Goal: Transaction & Acquisition: Register for event/course

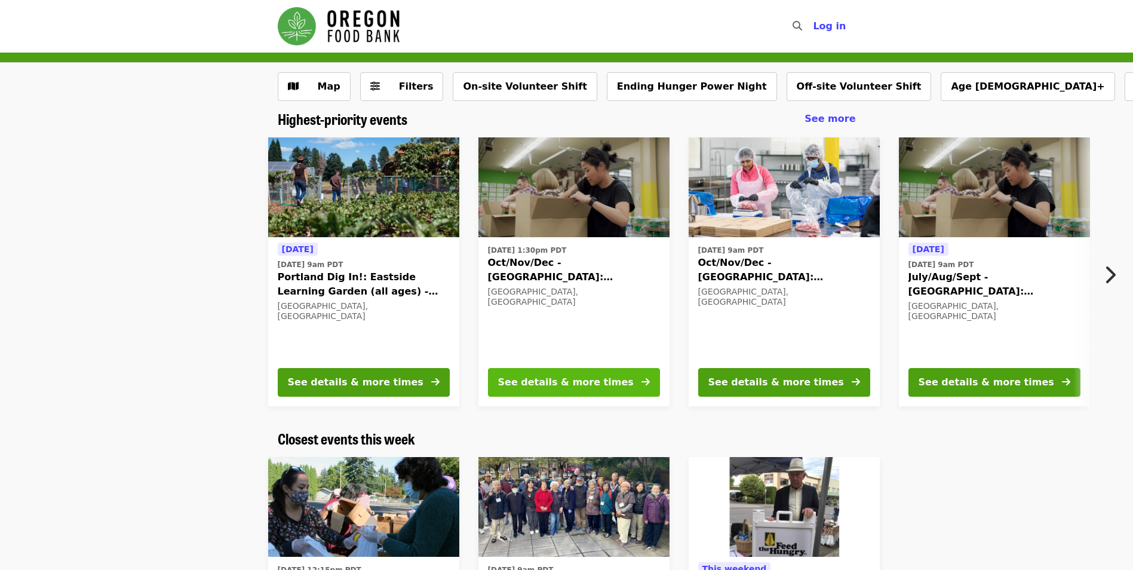
click at [629, 378] on button "See details & more times" at bounding box center [574, 382] width 172 height 29
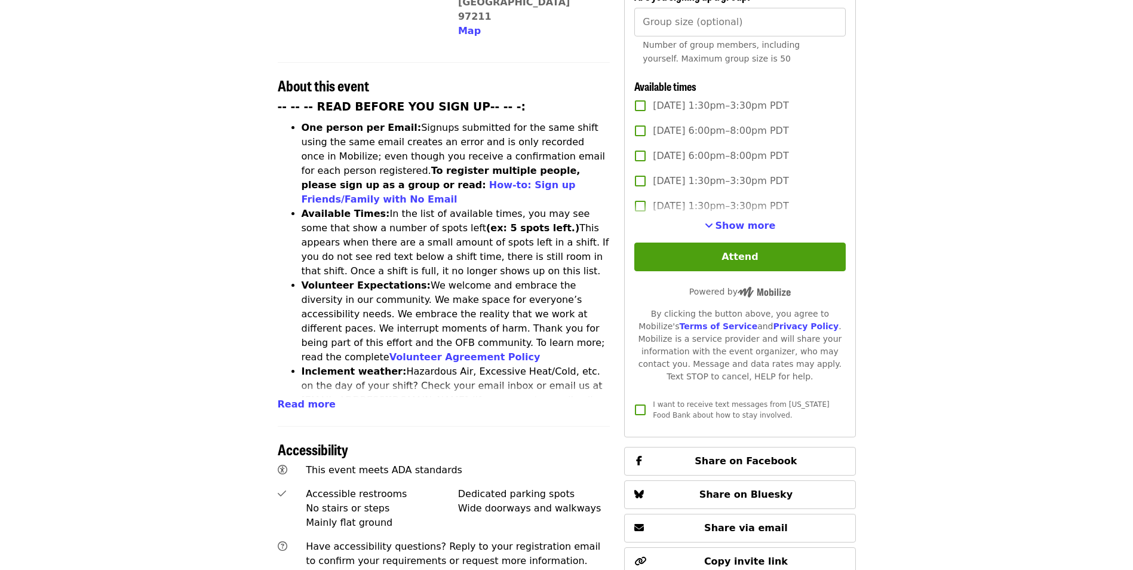
scroll to position [418, 0]
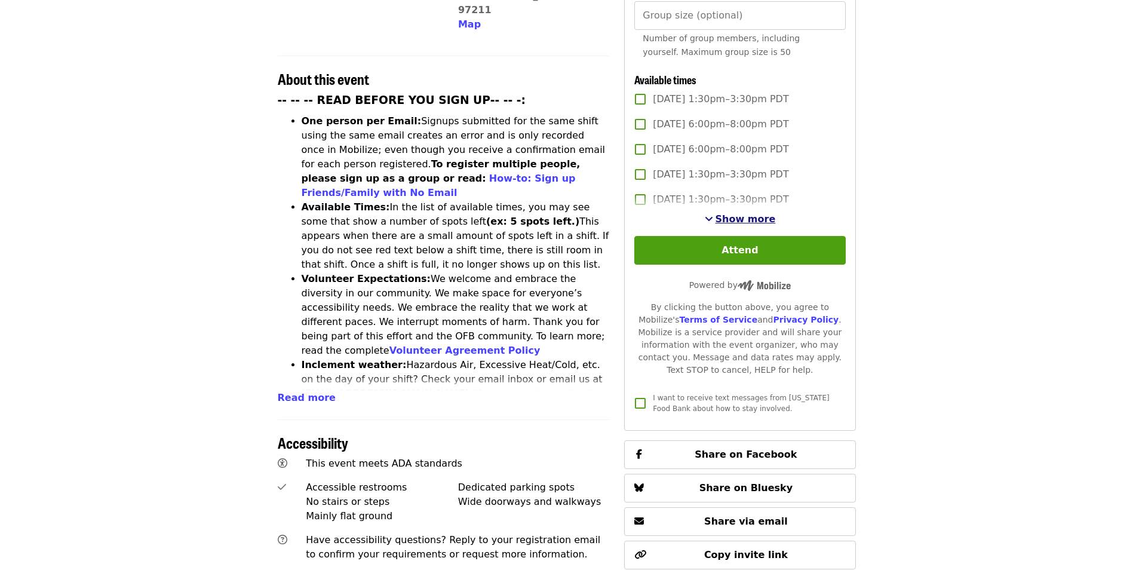
click at [720, 216] on button "Show more" at bounding box center [740, 219] width 71 height 14
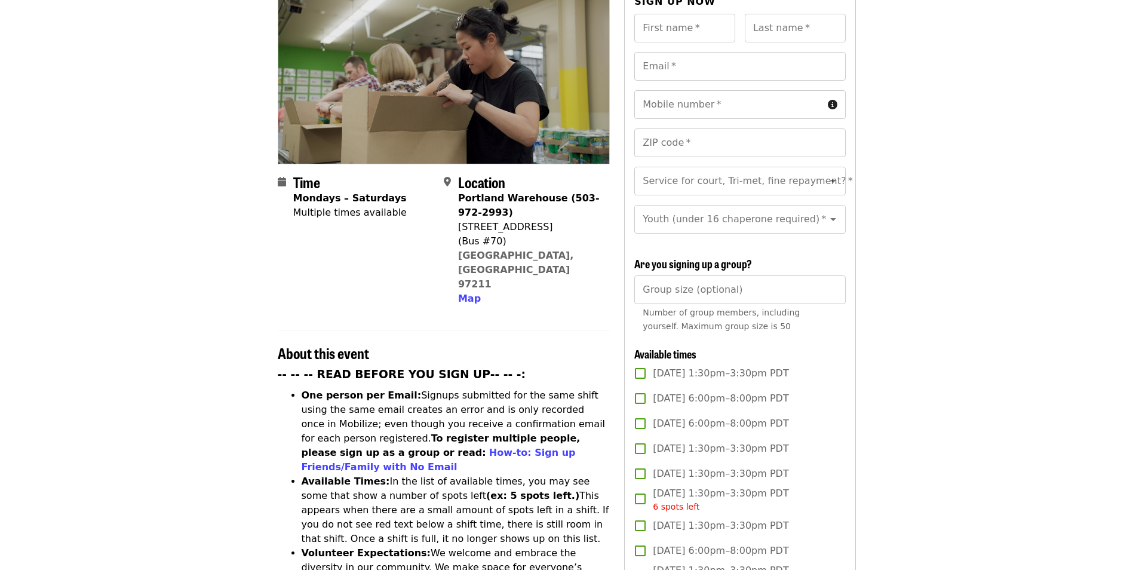
scroll to position [60, 0]
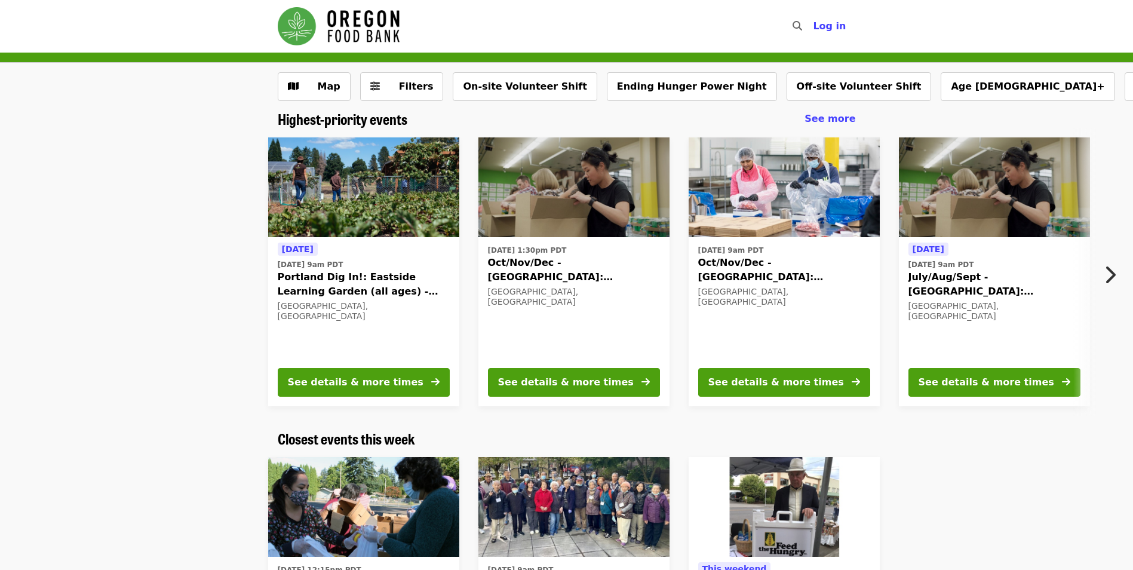
click at [1118, 267] on button "Next item" at bounding box center [1113, 274] width 39 height 33
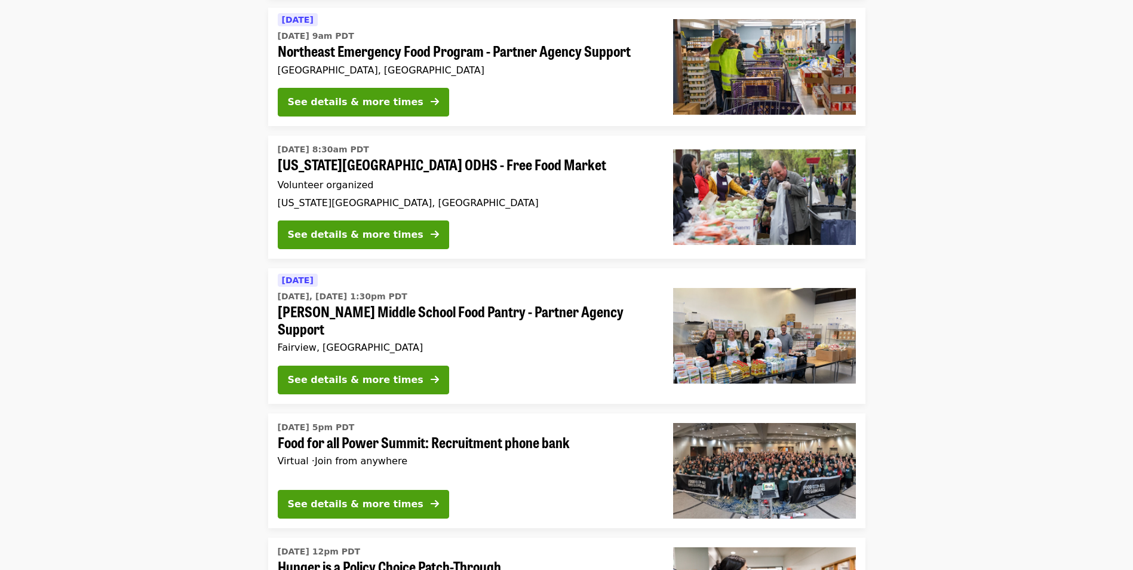
scroll to position [3764, 0]
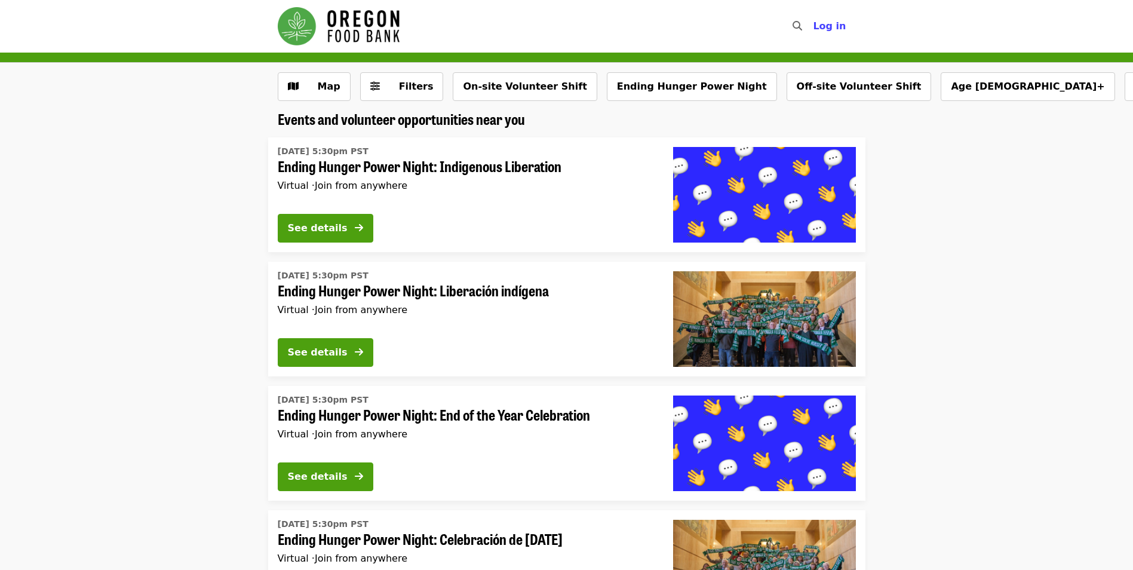
click at [441, 413] on span "Ending Hunger Power Night: End of the Year Celebration" at bounding box center [466, 414] width 376 height 17
click at [414, 88] on span "Filters" at bounding box center [416, 86] width 35 height 11
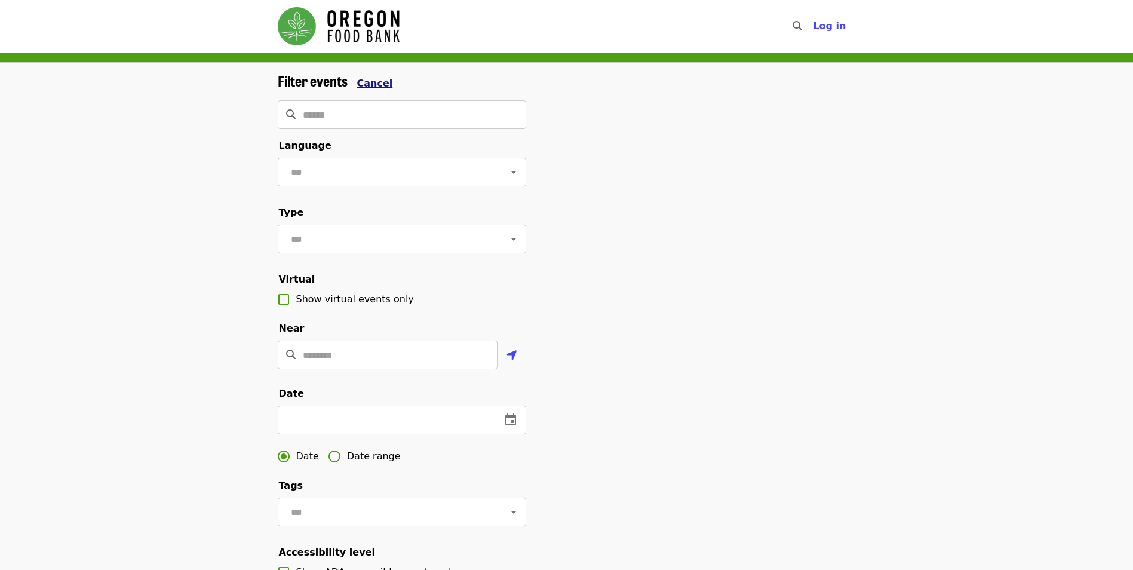
click at [361, 81] on span "Cancel" at bounding box center [375, 83] width 36 height 11
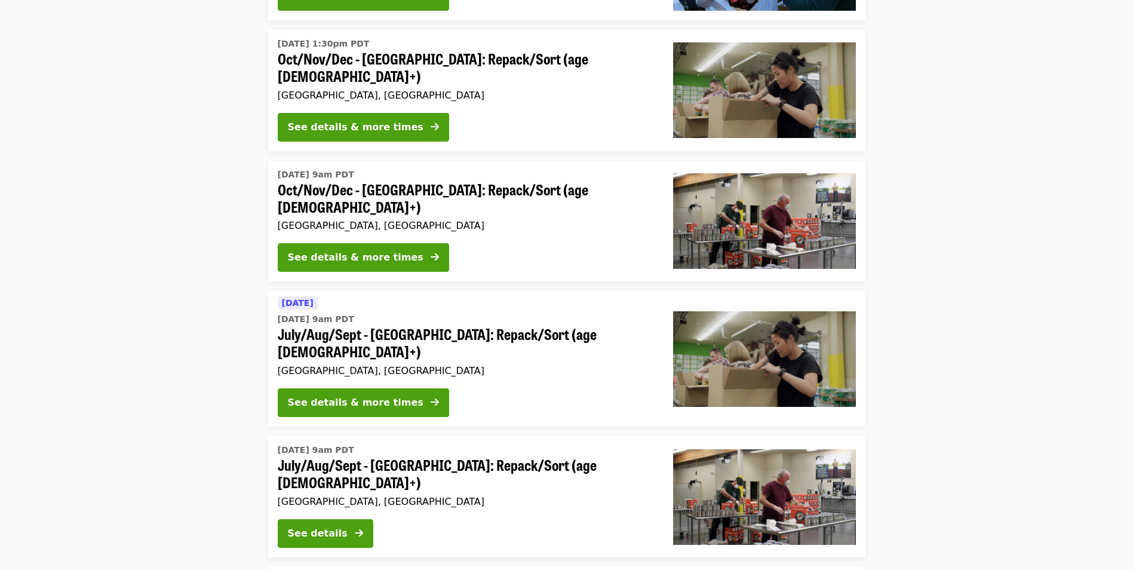
scroll to position [1947, 0]
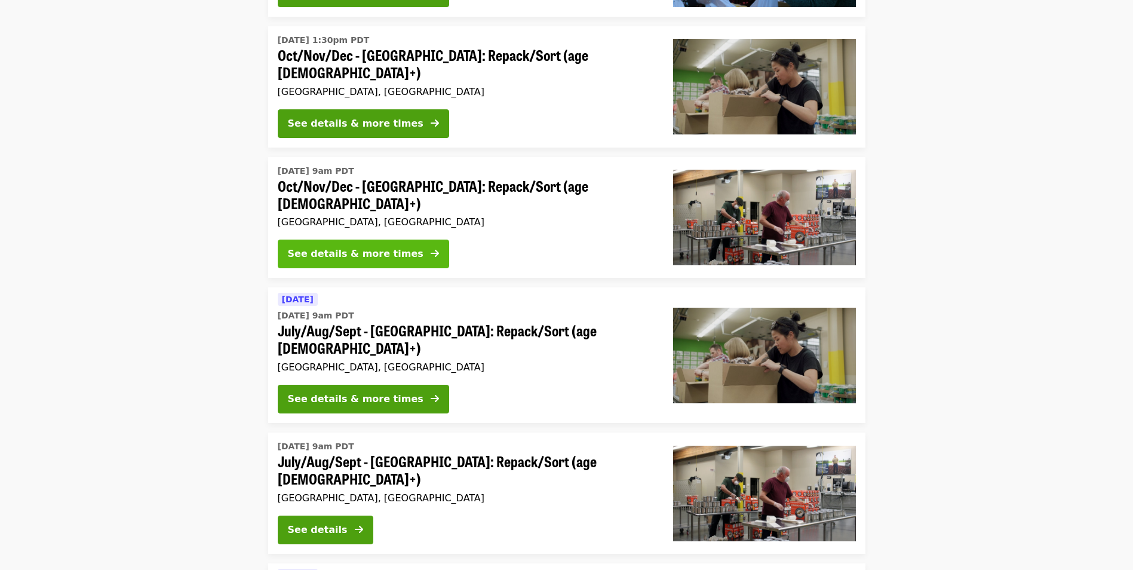
click at [389, 247] on div "See details & more times" at bounding box center [356, 254] width 136 height 14
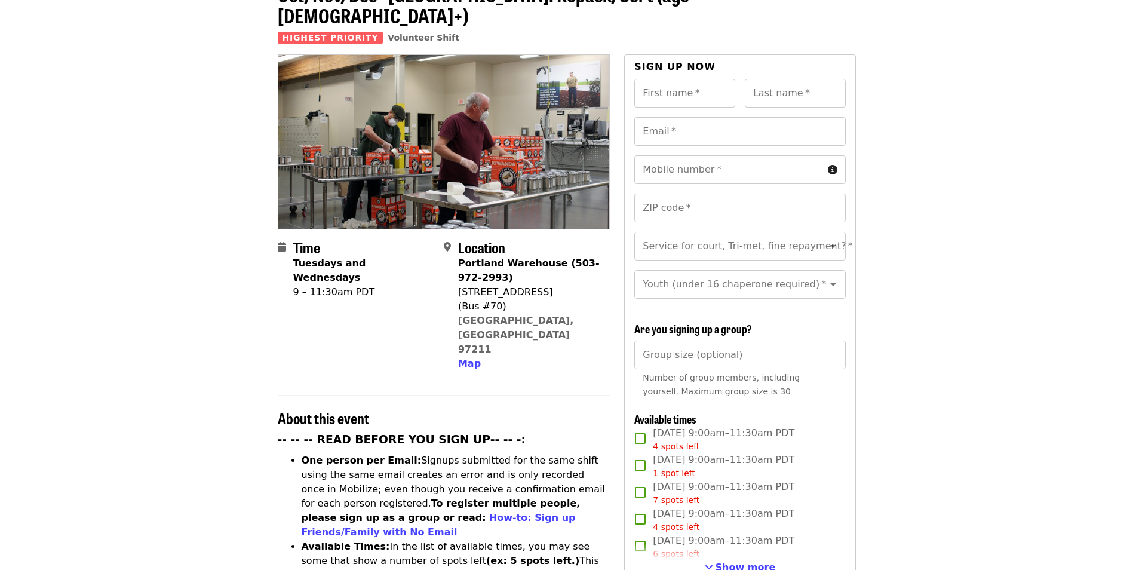
scroll to position [299, 0]
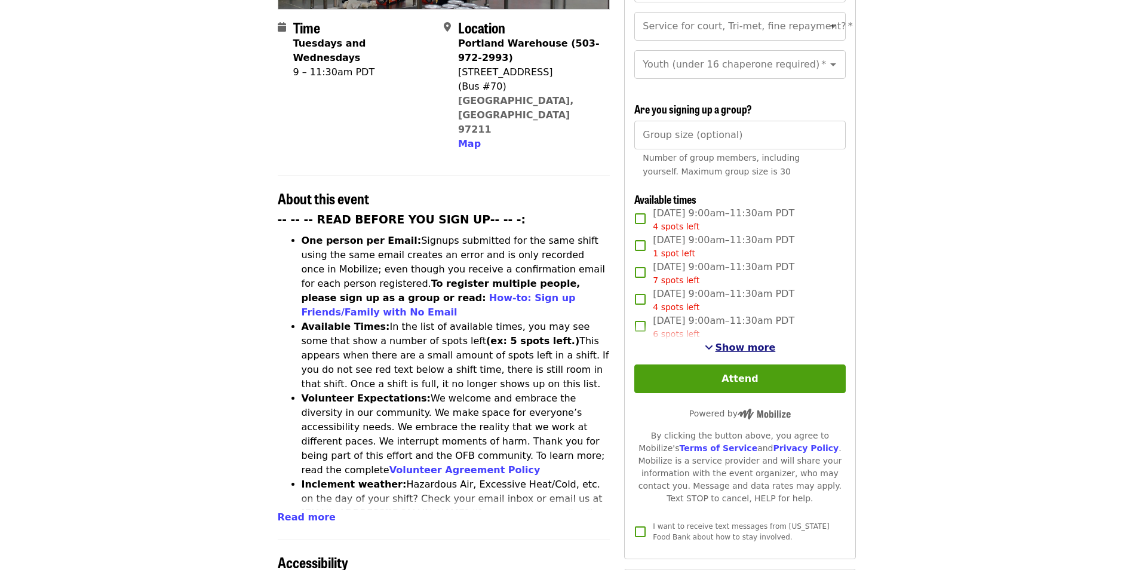
click at [725, 344] on span "Show more" at bounding box center [746, 347] width 60 height 11
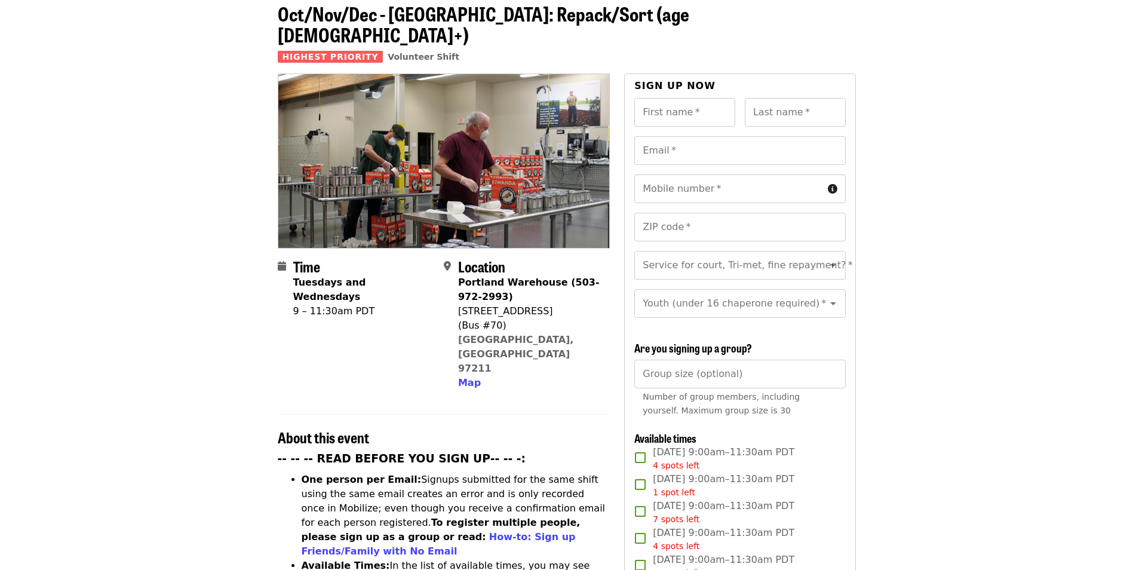
scroll to position [0, 0]
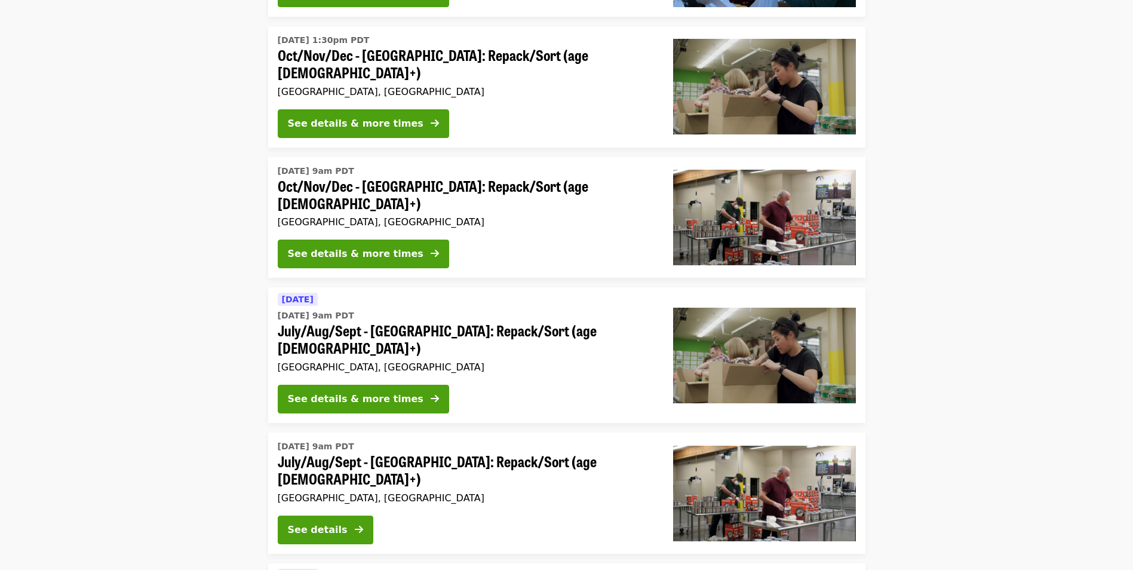
scroll to position [1627, 0]
